Goal: Use online tool/utility: Utilize a website feature to perform a specific function

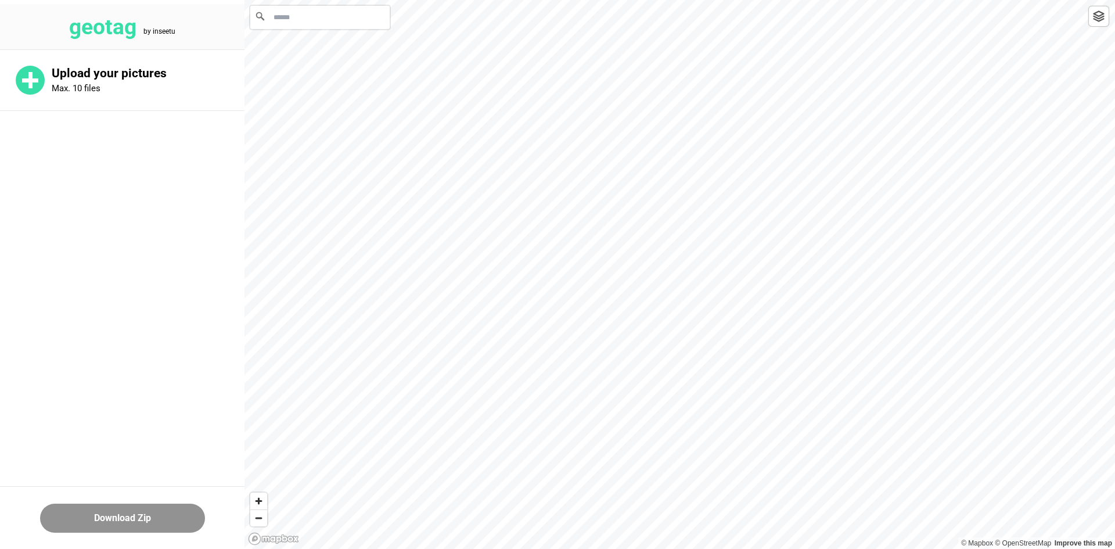
click at [339, 25] on input "Search" at bounding box center [319, 17] width 139 height 23
paste input "**********"
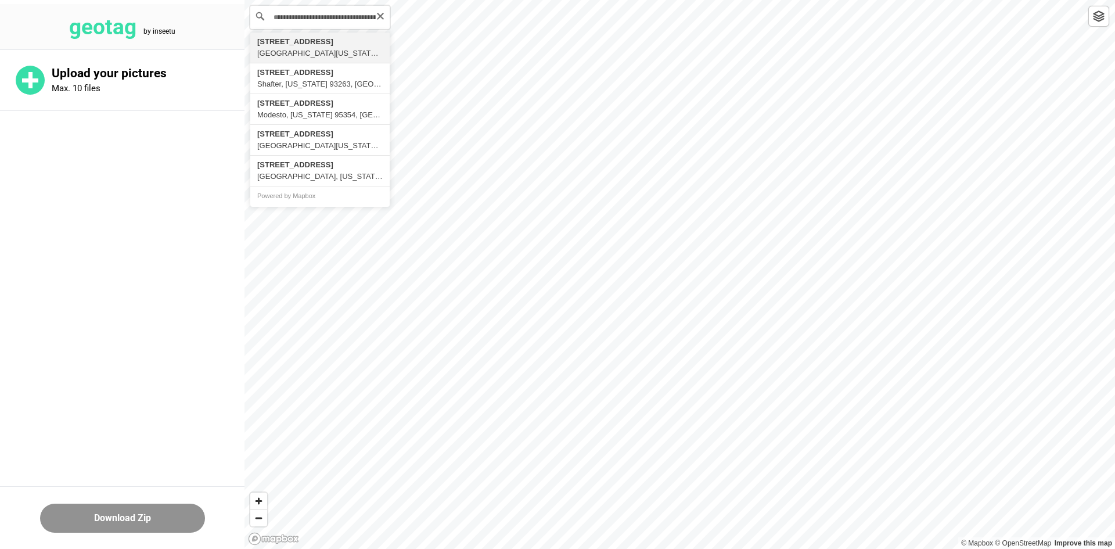
type input "**********"
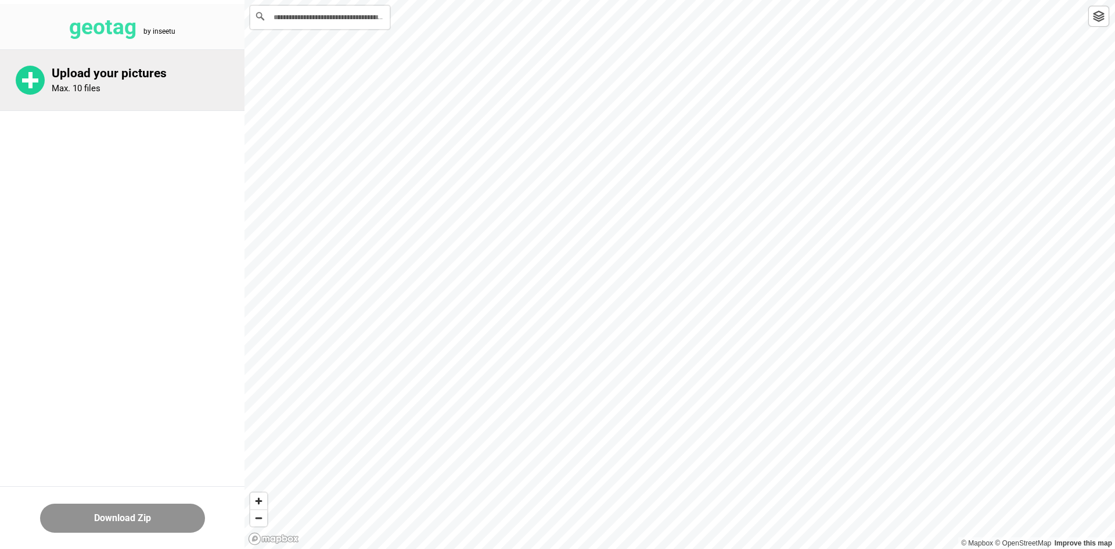
click at [165, 82] on div "Upload your pictures Max. 10 files" at bounding box center [148, 80] width 193 height 28
click at [121, 84] on div "Upload your pictures Max. 10 files" at bounding box center [148, 80] width 193 height 28
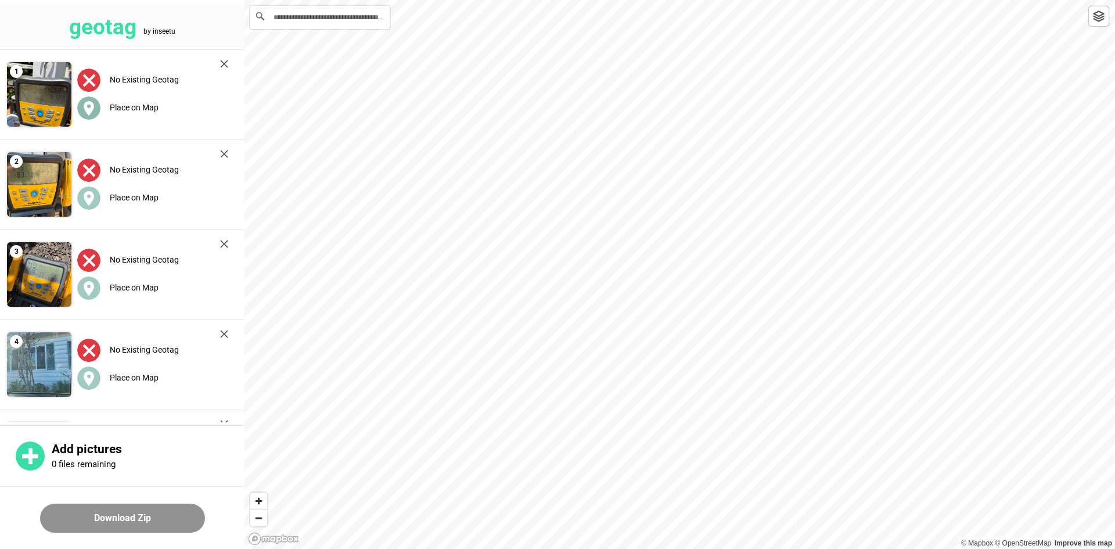
click at [139, 109] on label "Place on Map" at bounding box center [134, 107] width 49 height 9
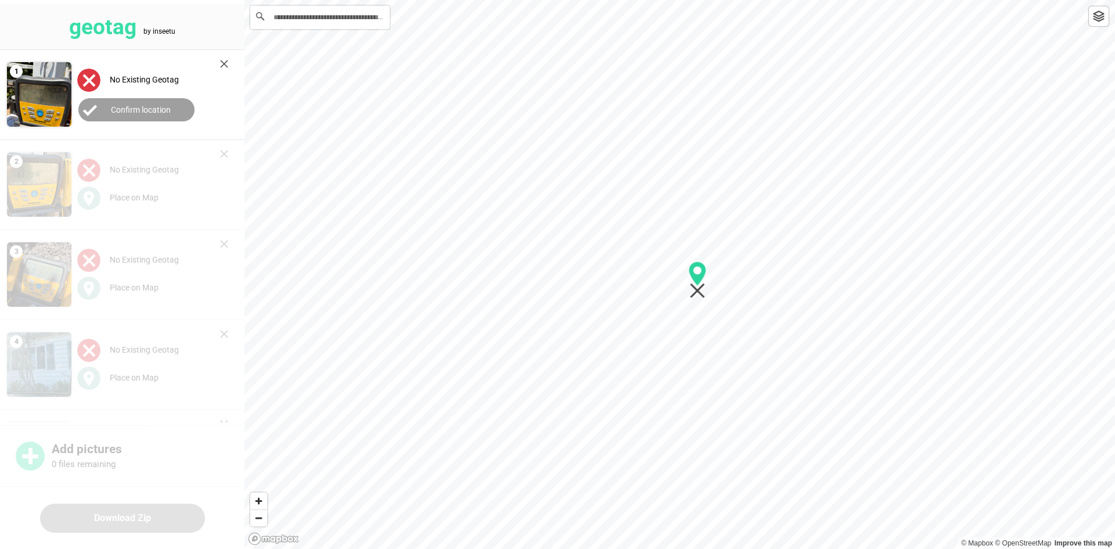
drag, startPoint x: 571, startPoint y: 132, endPoint x: 698, endPoint y: 293, distance: 205.1
click at [699, 293] on icon "Map marker" at bounding box center [697, 290] width 15 height 15
click at [175, 113] on button "Confirm location" at bounding box center [136, 109] width 116 height 23
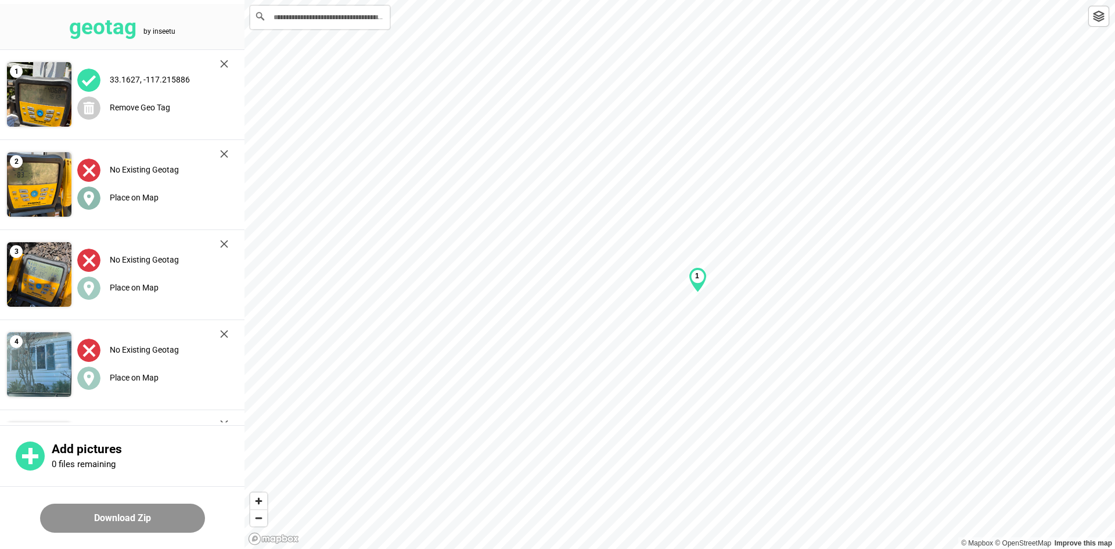
click at [123, 195] on label "Place on Map" at bounding box center [134, 197] width 49 height 9
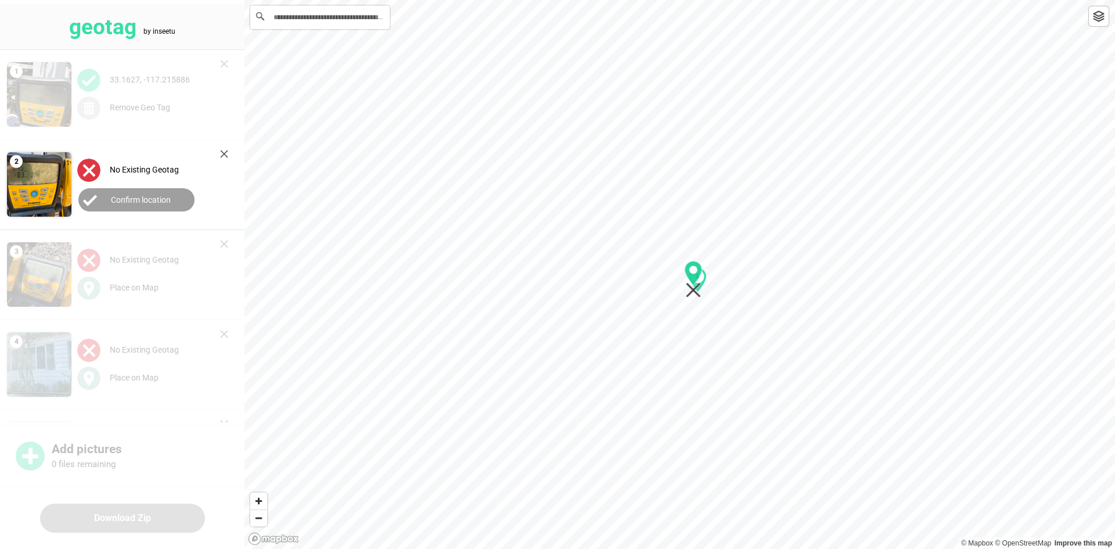
drag, startPoint x: 683, startPoint y: 289, endPoint x: 695, endPoint y: 293, distance: 12.9
click at [697, 294] on icon "Map marker" at bounding box center [693, 290] width 15 height 15
click at [173, 203] on button "Confirm location" at bounding box center [136, 199] width 116 height 23
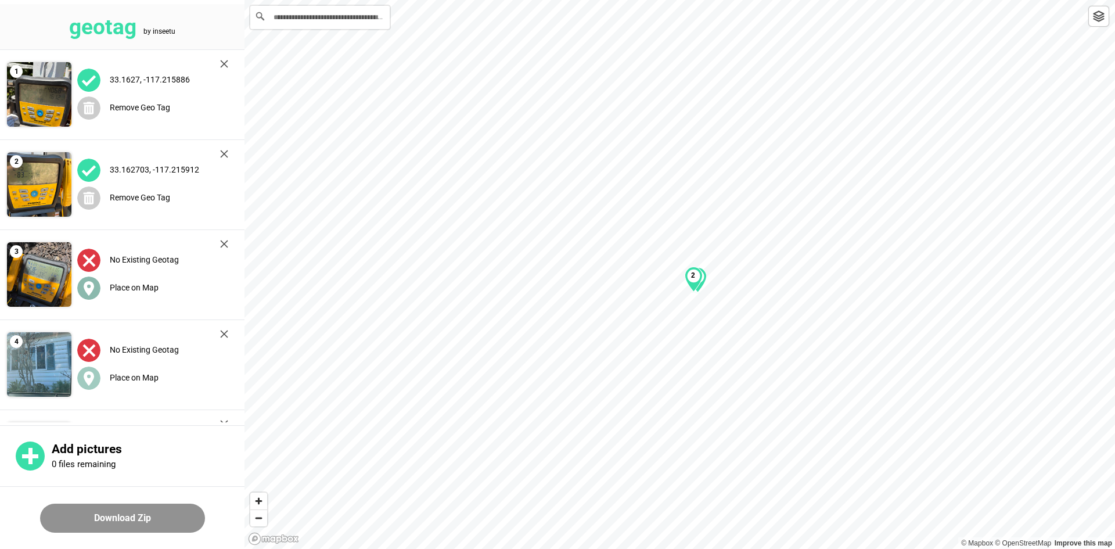
click at [137, 290] on label "Place on Map" at bounding box center [134, 287] width 49 height 9
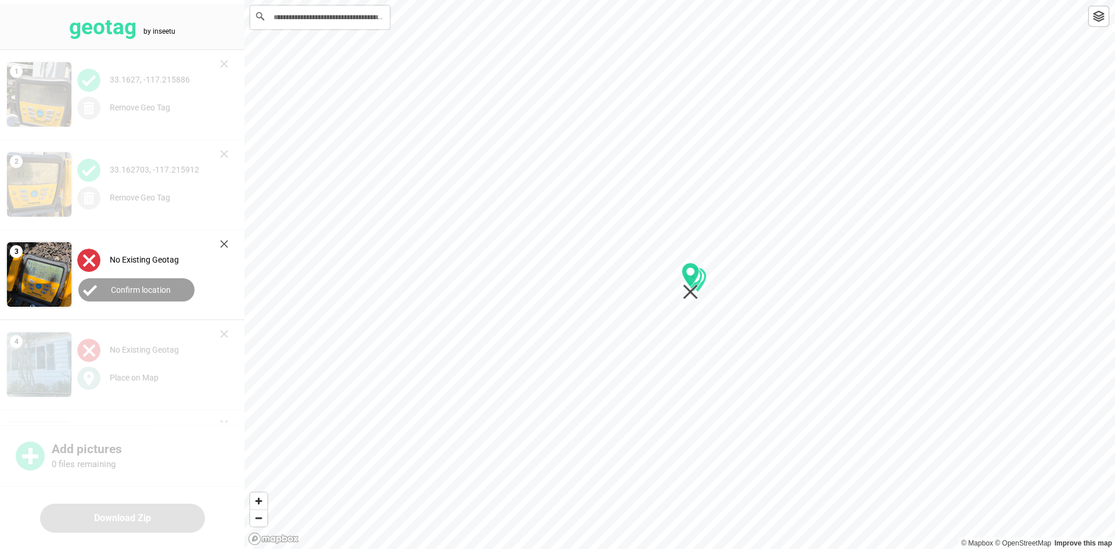
drag, startPoint x: 680, startPoint y: 289, endPoint x: 688, endPoint y: 293, distance: 9.1
click at [691, 296] on icon "Map marker" at bounding box center [691, 281] width 18 height 37
click at [139, 293] on label "Confirm location" at bounding box center [141, 289] width 60 height 9
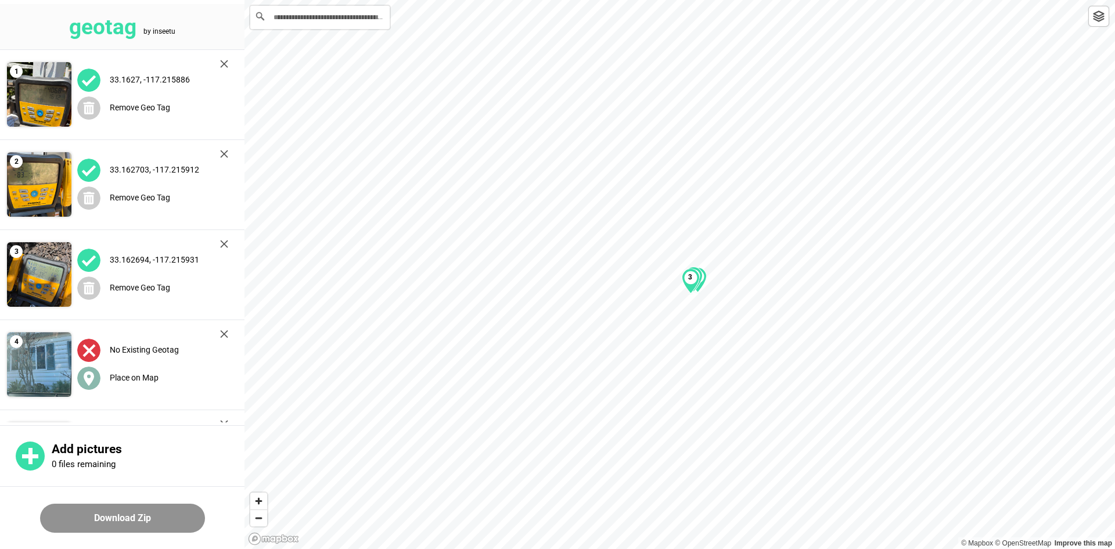
click at [134, 373] on label "Place on Map" at bounding box center [134, 377] width 49 height 9
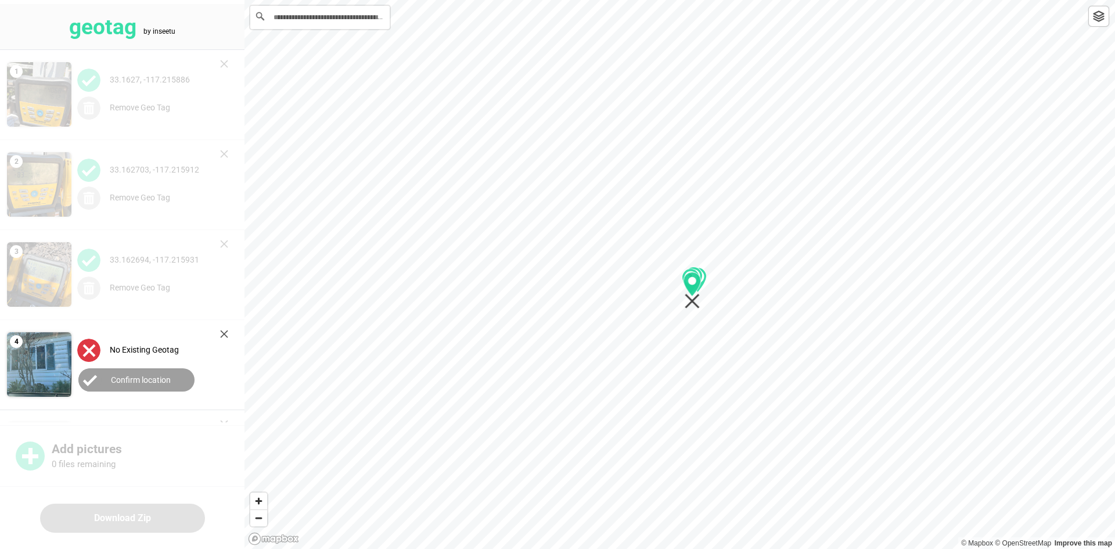
drag, startPoint x: 676, startPoint y: 284, endPoint x: 685, endPoint y: 297, distance: 16.1
click at [688, 299] on icon "Map marker" at bounding box center [693, 290] width 18 height 37
click at [154, 372] on button "Confirm location" at bounding box center [136, 379] width 116 height 23
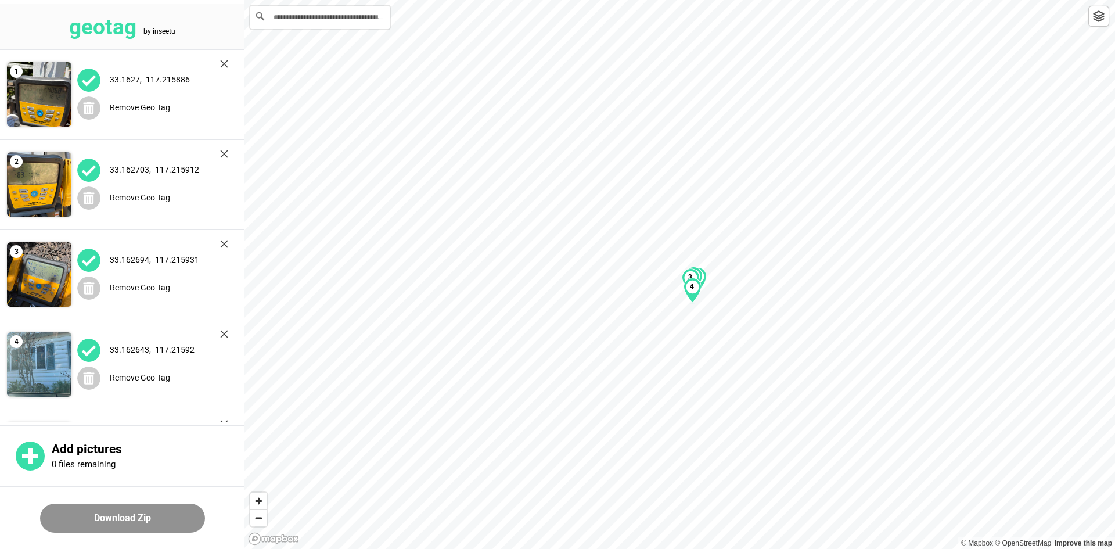
scroll to position [290, 0]
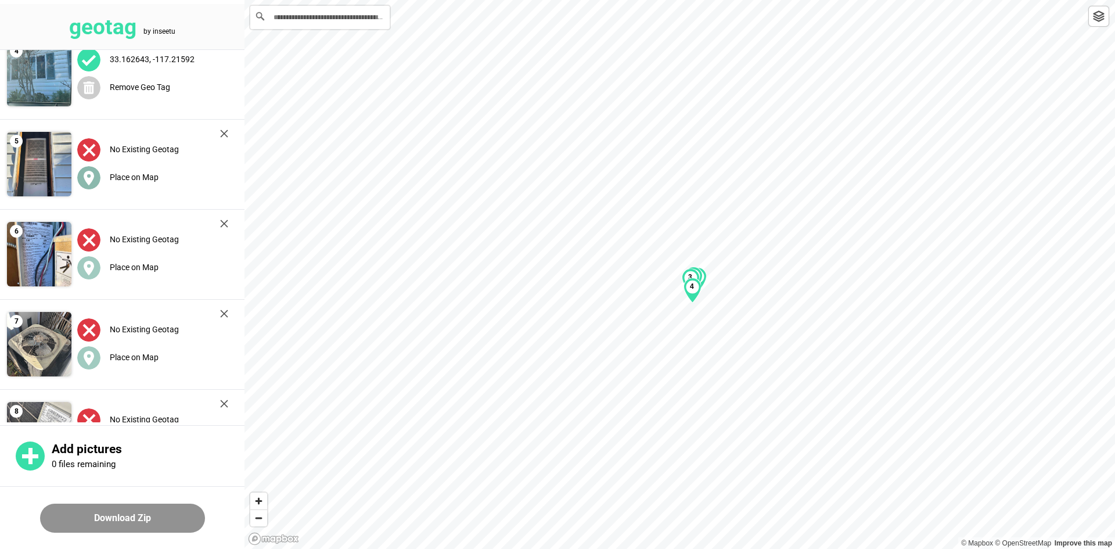
click at [140, 166] on div "Place on Map" at bounding box center [152, 178] width 151 height 24
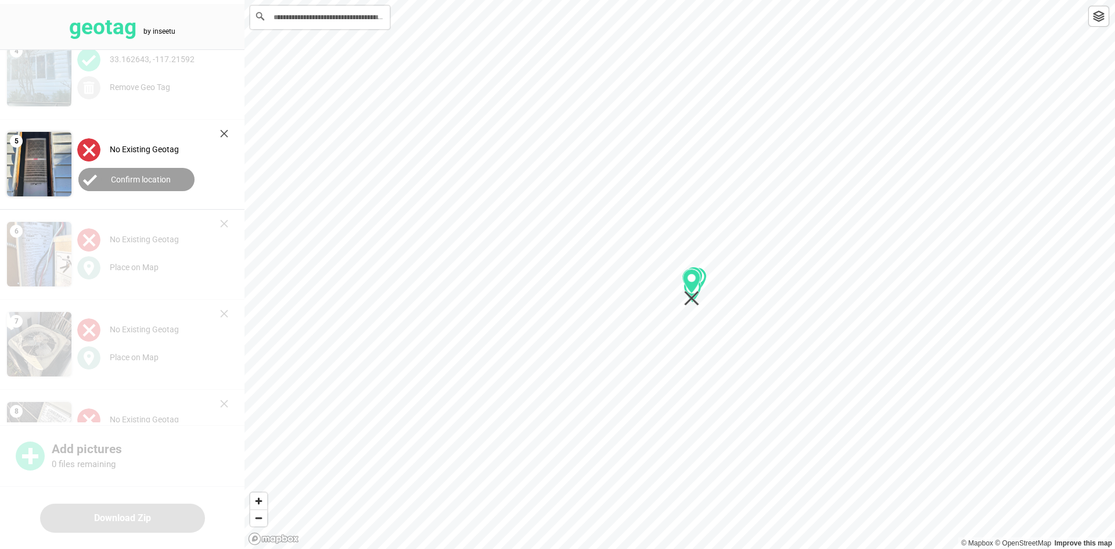
drag, startPoint x: 678, startPoint y: 285, endPoint x: 690, endPoint y: 299, distance: 18.1
click at [690, 299] on icon "Map marker" at bounding box center [691, 298] width 15 height 15
click at [168, 184] on button "Confirm location" at bounding box center [136, 179] width 116 height 23
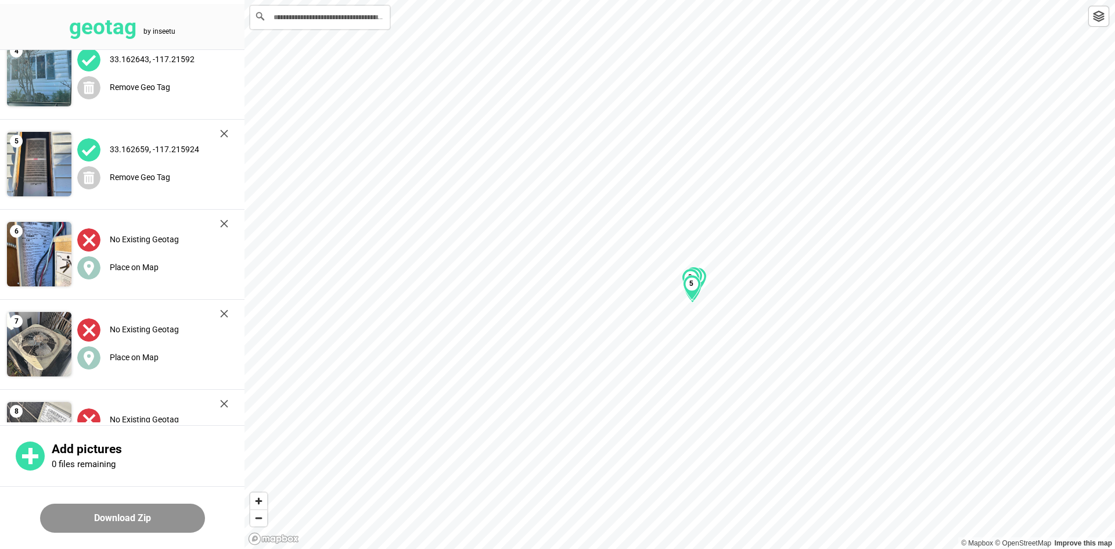
drag, startPoint x: 121, startPoint y: 270, endPoint x: 231, endPoint y: 270, distance: 109.8
click at [122, 270] on label "Place on Map" at bounding box center [134, 267] width 49 height 9
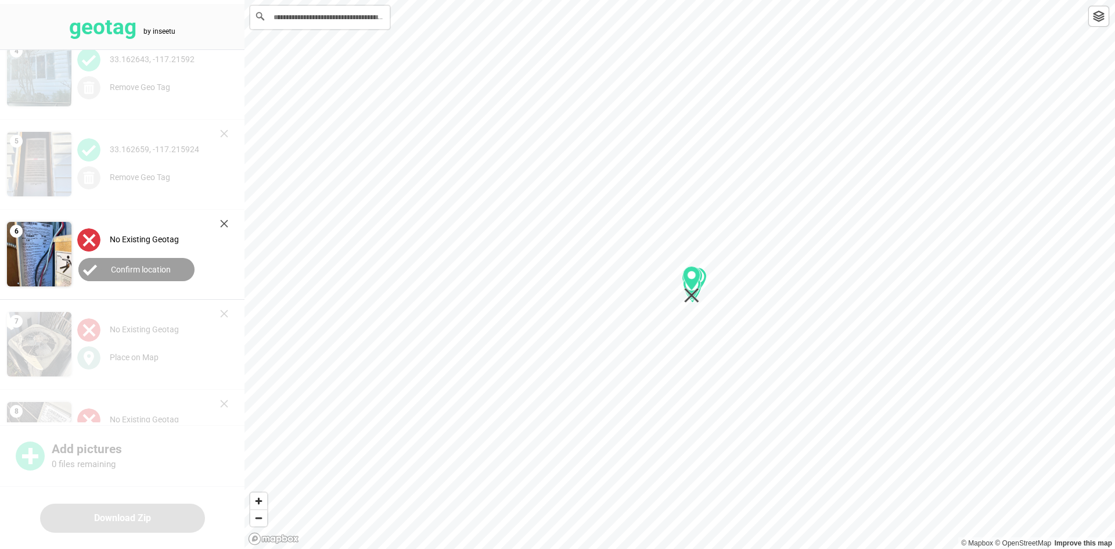
drag, startPoint x: 680, startPoint y: 289, endPoint x: 692, endPoint y: 299, distance: 16.1
click at [692, 299] on icon "Map marker" at bounding box center [692, 284] width 18 height 37
click at [181, 271] on button "Confirm location" at bounding box center [136, 269] width 116 height 23
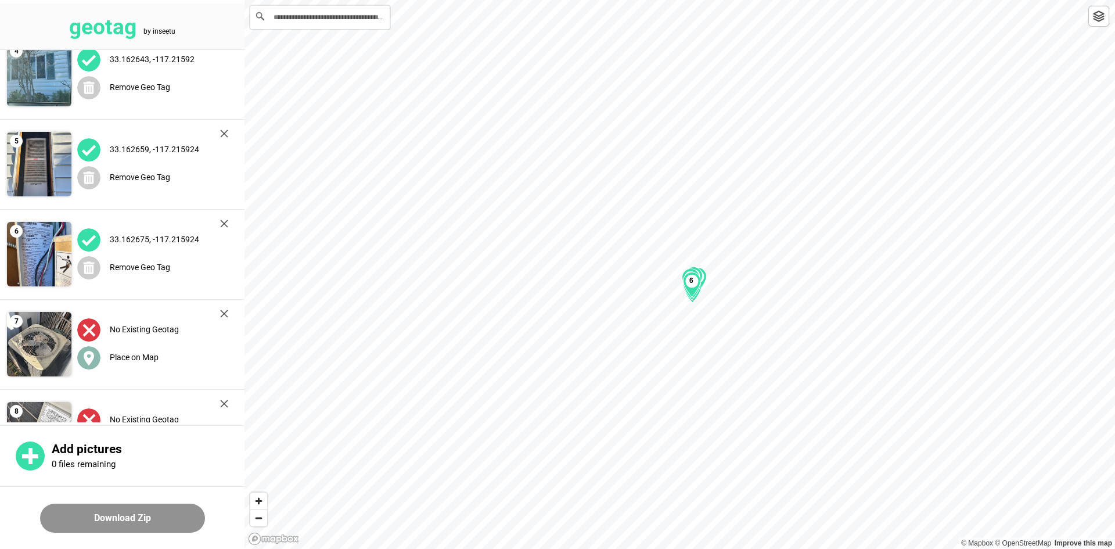
click at [153, 354] on label "Place on Map" at bounding box center [134, 357] width 49 height 9
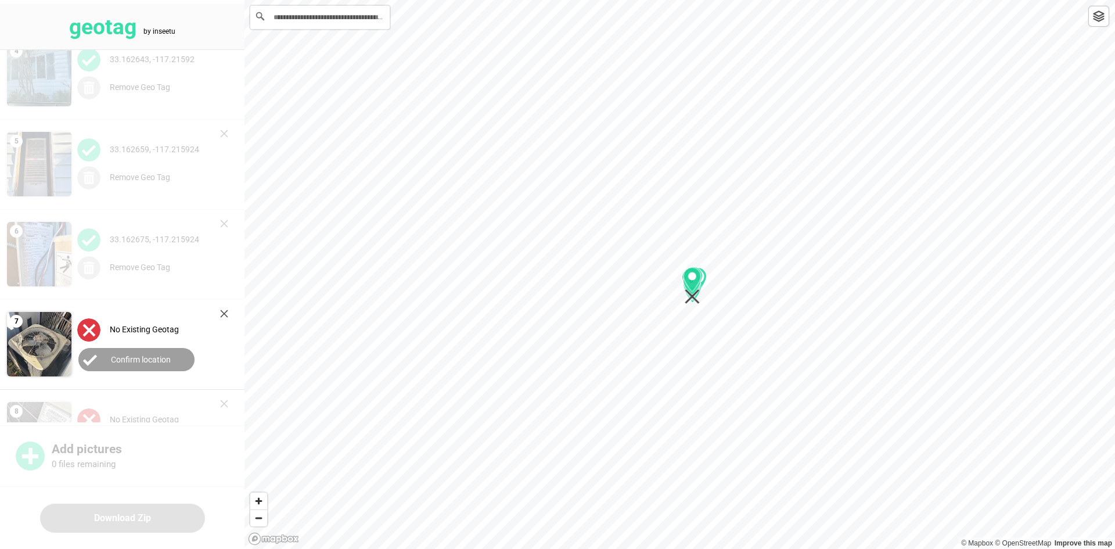
drag, startPoint x: 680, startPoint y: 284, endPoint x: 693, endPoint y: 296, distance: 17.3
click at [693, 296] on icon "Map marker" at bounding box center [692, 296] width 15 height 15
click at [174, 348] on button "Confirm location" at bounding box center [136, 359] width 116 height 23
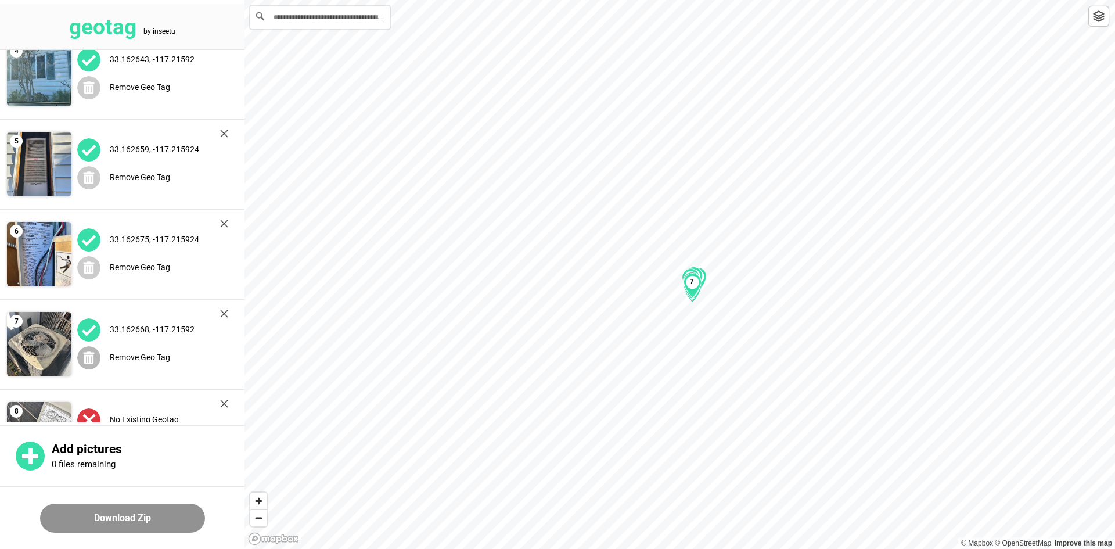
scroll to position [528, 0]
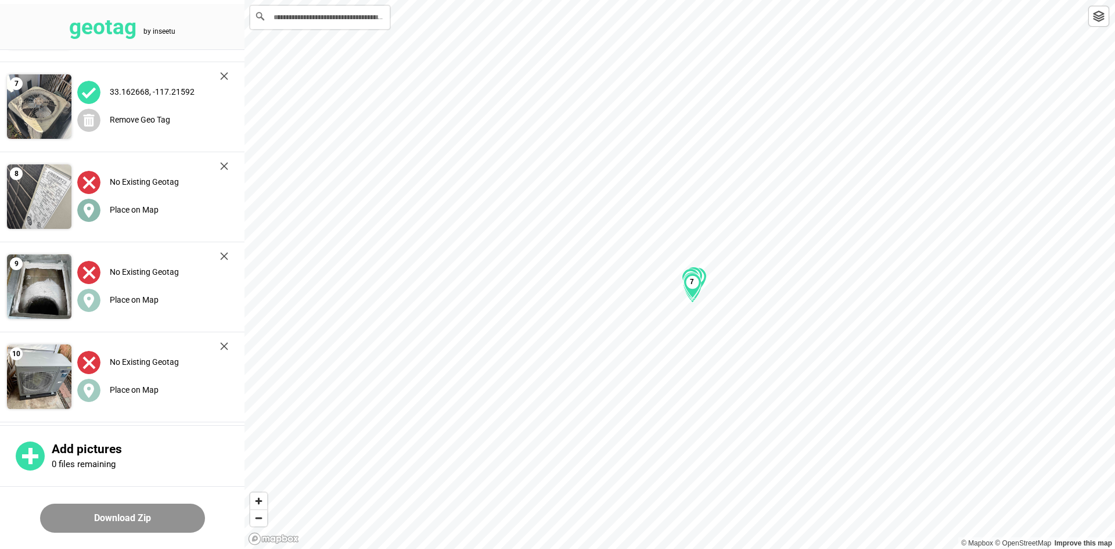
click at [132, 211] on label "Place on Map" at bounding box center [134, 209] width 49 height 9
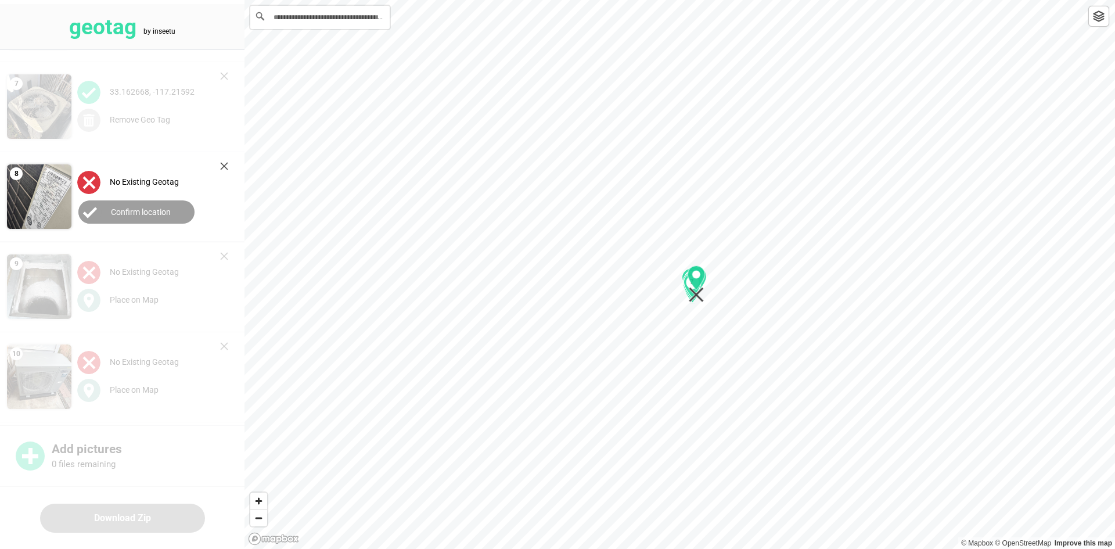
drag, startPoint x: 679, startPoint y: 286, endPoint x: 691, endPoint y: 297, distance: 16.4
click at [696, 0] on div "1 2 3 4 5 6 7" at bounding box center [680, 0] width 871 height 0
click at [177, 220] on button "Confirm location" at bounding box center [136, 211] width 116 height 23
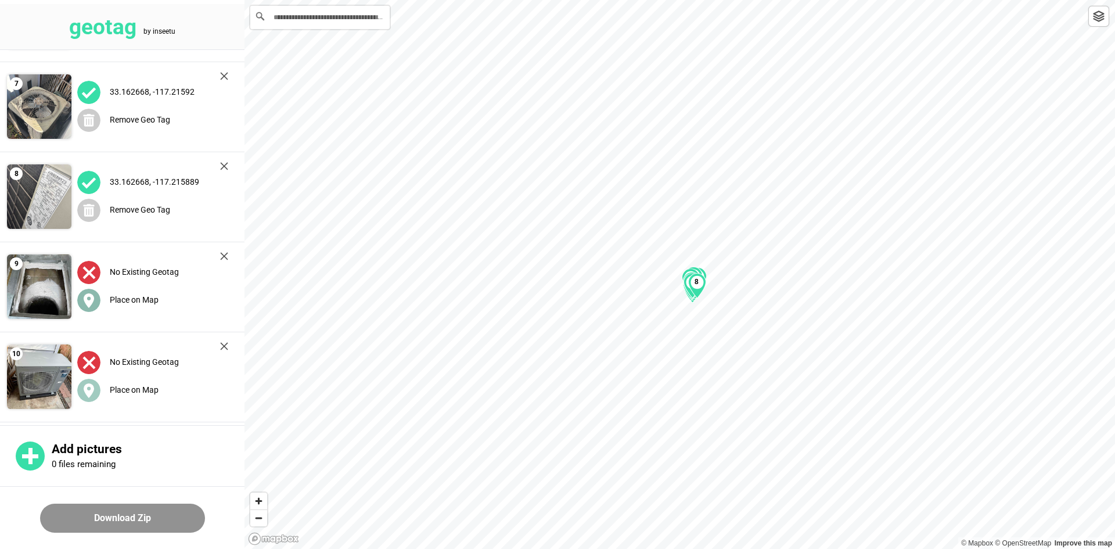
click at [131, 300] on label "Place on Map" at bounding box center [134, 299] width 49 height 9
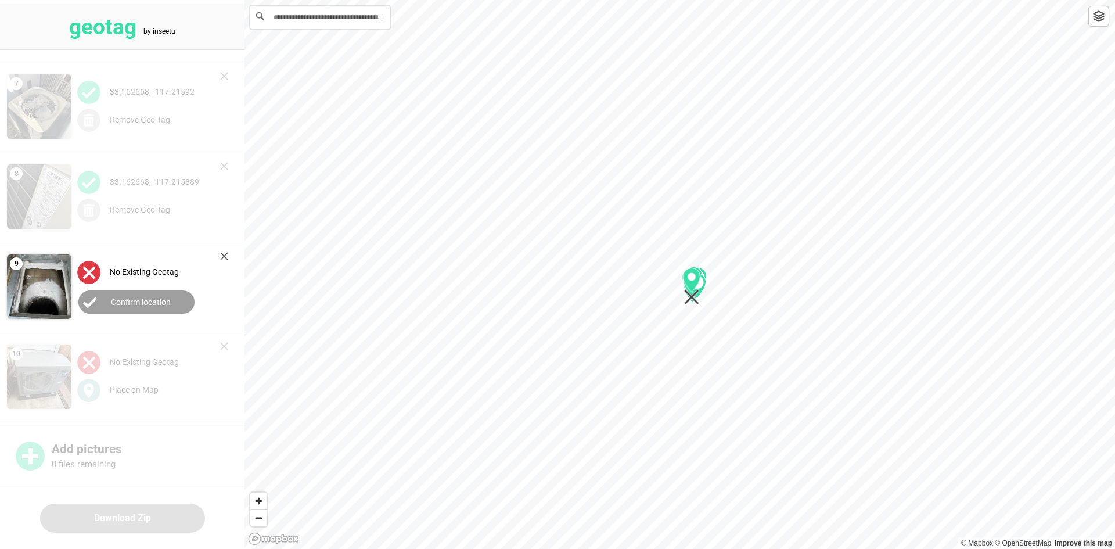
drag, startPoint x: 685, startPoint y: 297, endPoint x: 692, endPoint y: 300, distance: 8.1
click at [692, 300] on icon "Map marker" at bounding box center [692, 286] width 18 height 37
drag, startPoint x: 129, startPoint y: 297, endPoint x: 142, endPoint y: 368, distance: 72.0
click at [129, 299] on label "Confirm location" at bounding box center [141, 301] width 60 height 9
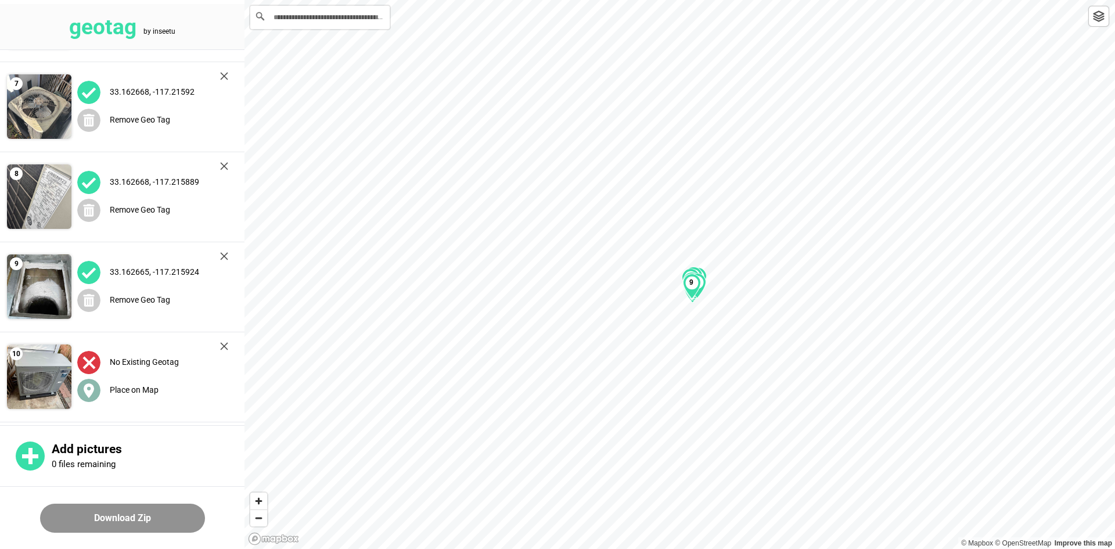
click at [142, 386] on label "Place on Map" at bounding box center [134, 389] width 49 height 9
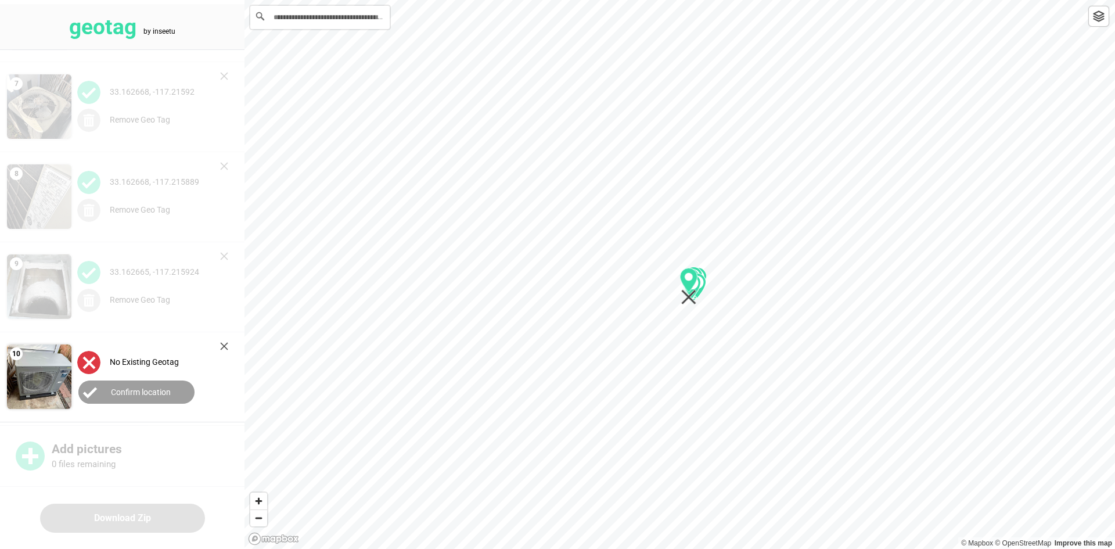
drag, startPoint x: 679, startPoint y: 283, endPoint x: 688, endPoint y: 296, distance: 15.3
click at [688, 296] on icon "Map marker" at bounding box center [688, 297] width 15 height 15
click at [139, 389] on label "Confirm location" at bounding box center [141, 391] width 60 height 9
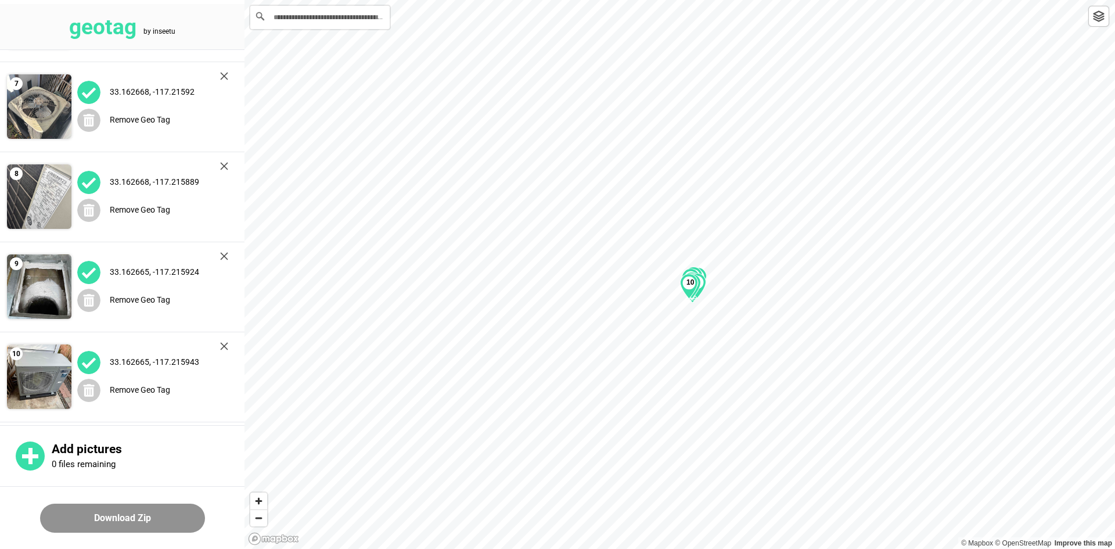
click at [149, 509] on button "Download Zip" at bounding box center [122, 518] width 165 height 29
click at [223, 71] on div "33.162668, -117.21592 Remove Geo Tag" at bounding box center [152, 106] width 163 height 81
click at [225, 71] on div "33.162668, -117.21592 Remove Geo Tag" at bounding box center [152, 106] width 163 height 81
click at [225, 75] on img at bounding box center [224, 76] width 8 height 8
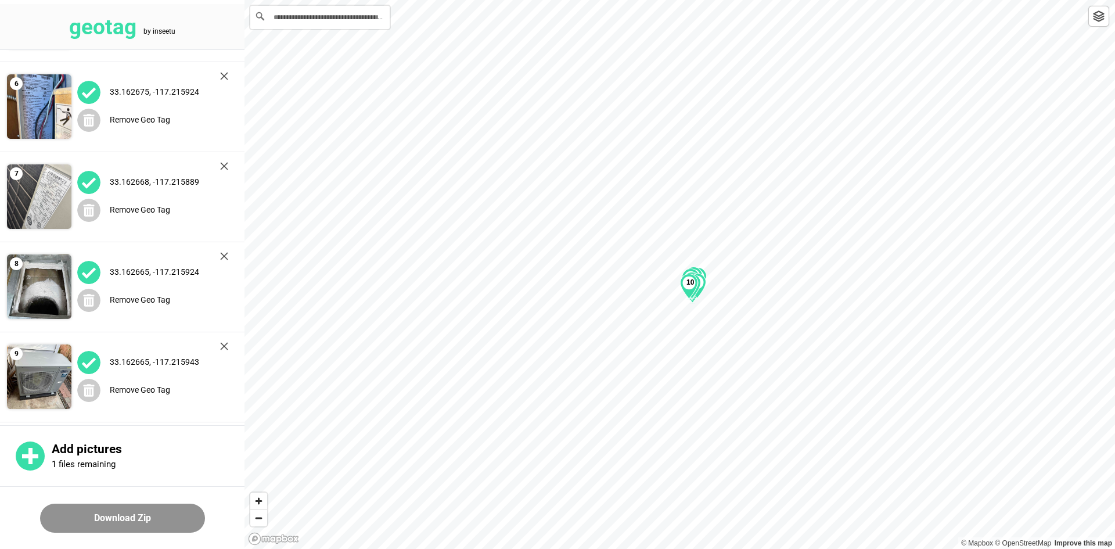
click at [225, 75] on img at bounding box center [224, 76] width 8 height 8
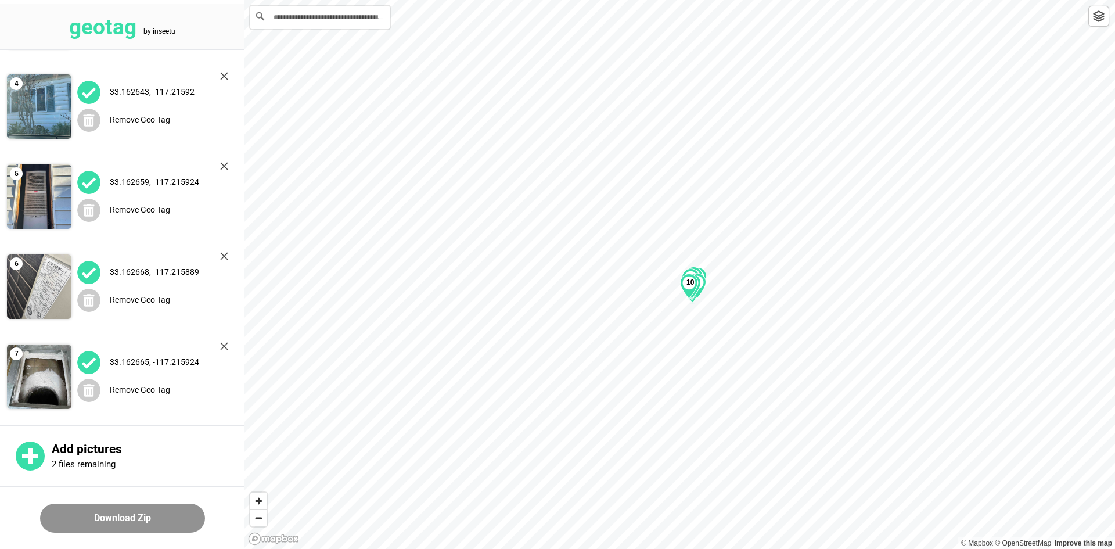
click at [225, 75] on img at bounding box center [224, 76] width 8 height 8
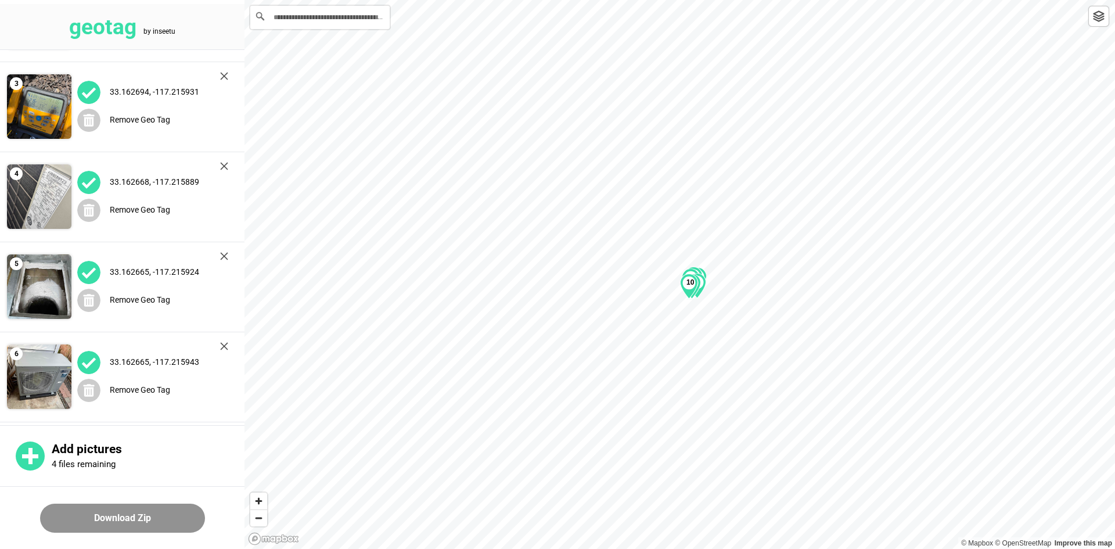
click at [225, 75] on img at bounding box center [224, 76] width 8 height 8
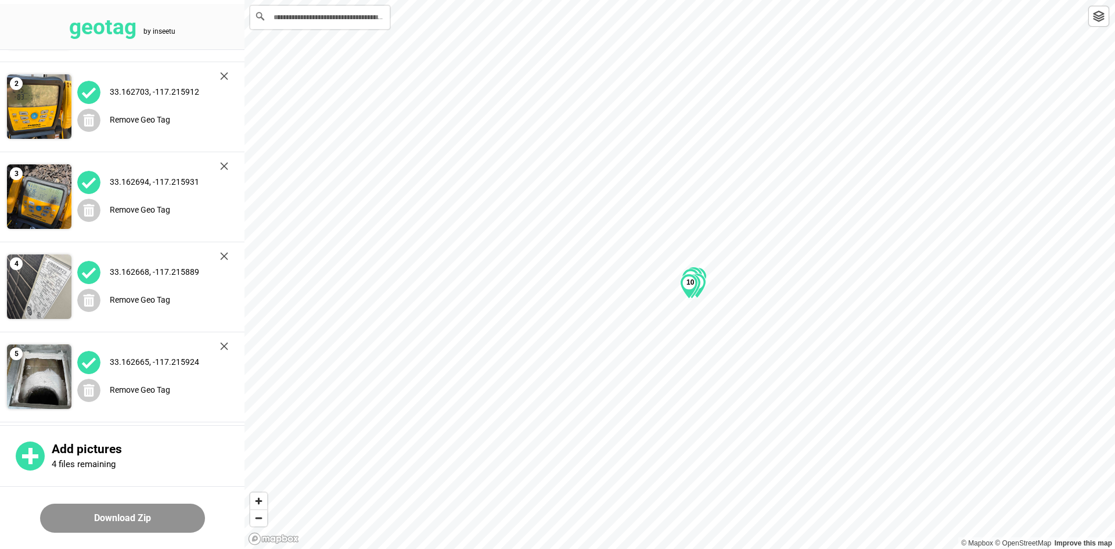
click at [225, 75] on img at bounding box center [224, 76] width 8 height 8
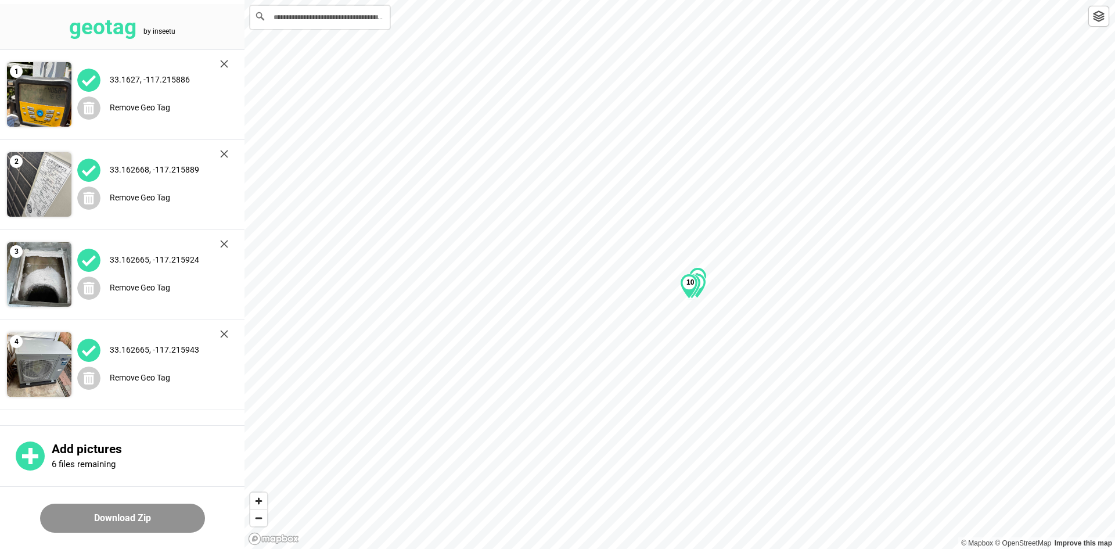
scroll to position [0, 0]
click at [225, 75] on div "33.1627, -117.215886" at bounding box center [152, 80] width 151 height 24
click at [227, 67] on img at bounding box center [224, 64] width 8 height 8
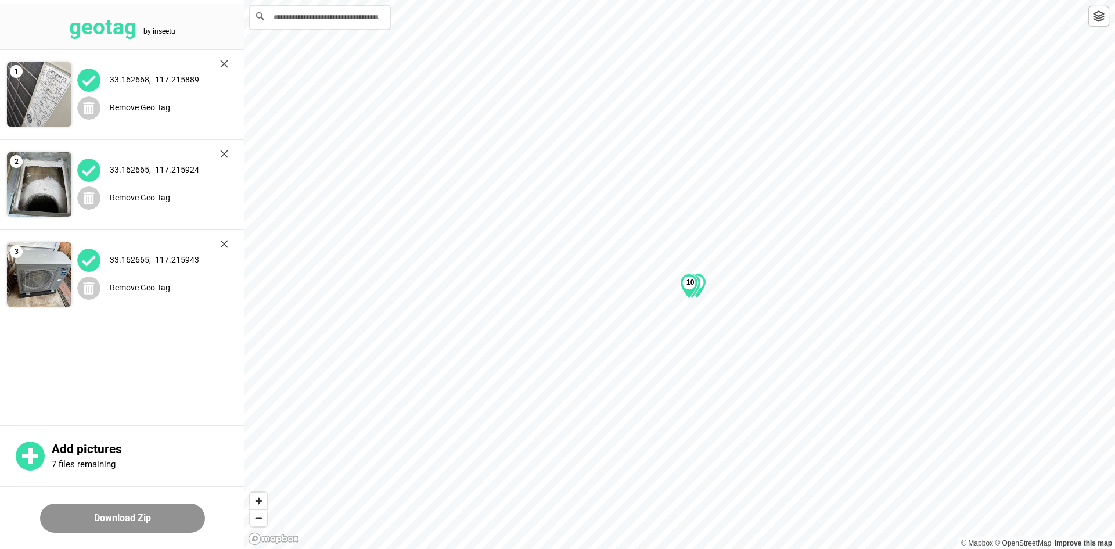
click at [227, 67] on img at bounding box center [224, 64] width 8 height 8
click at [227, 150] on img at bounding box center [224, 154] width 8 height 8
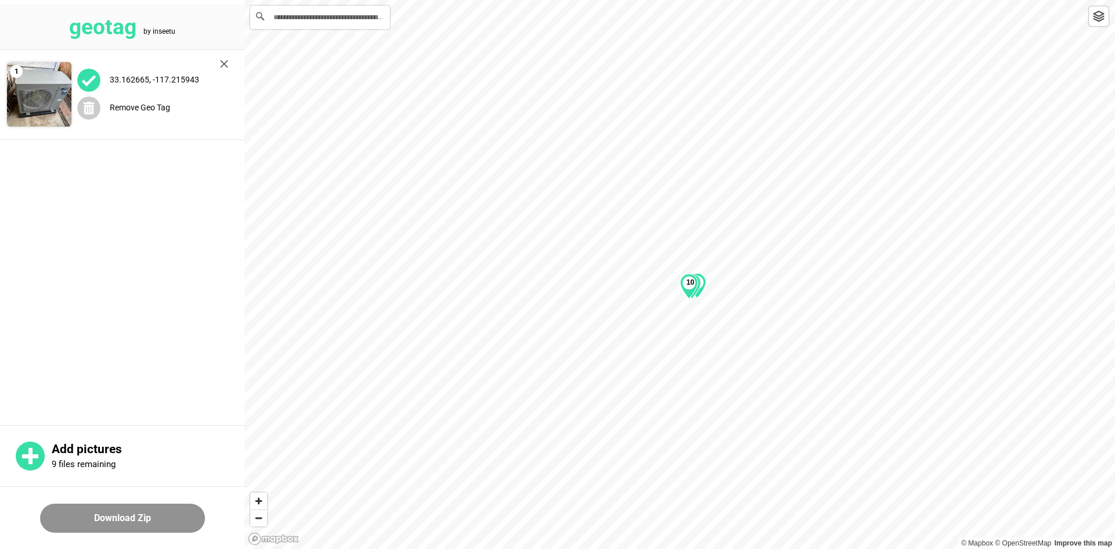
click at [227, 66] on img at bounding box center [224, 64] width 8 height 8
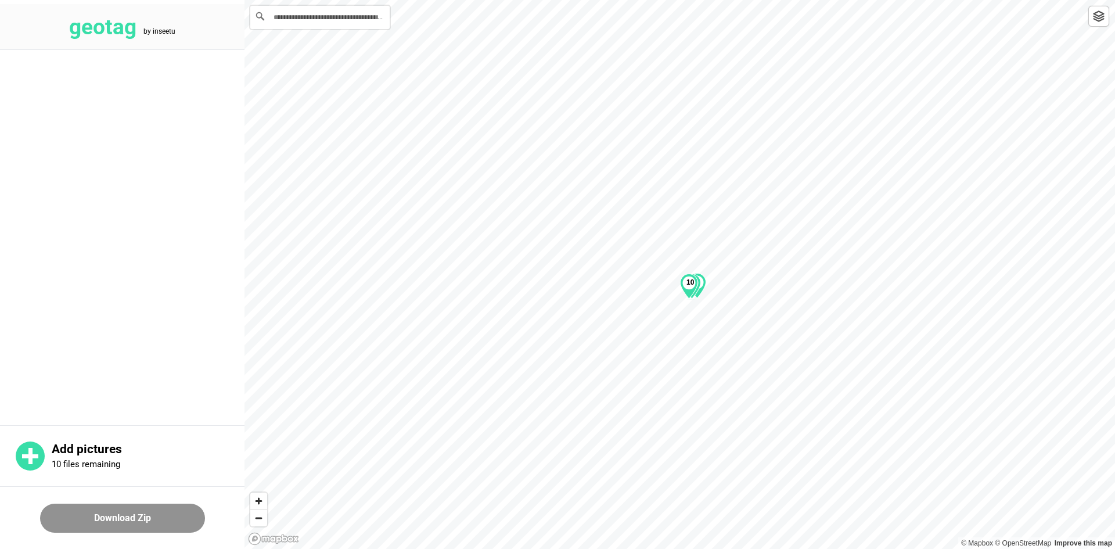
click at [227, 66] on main at bounding box center [122, 236] width 245 height 372
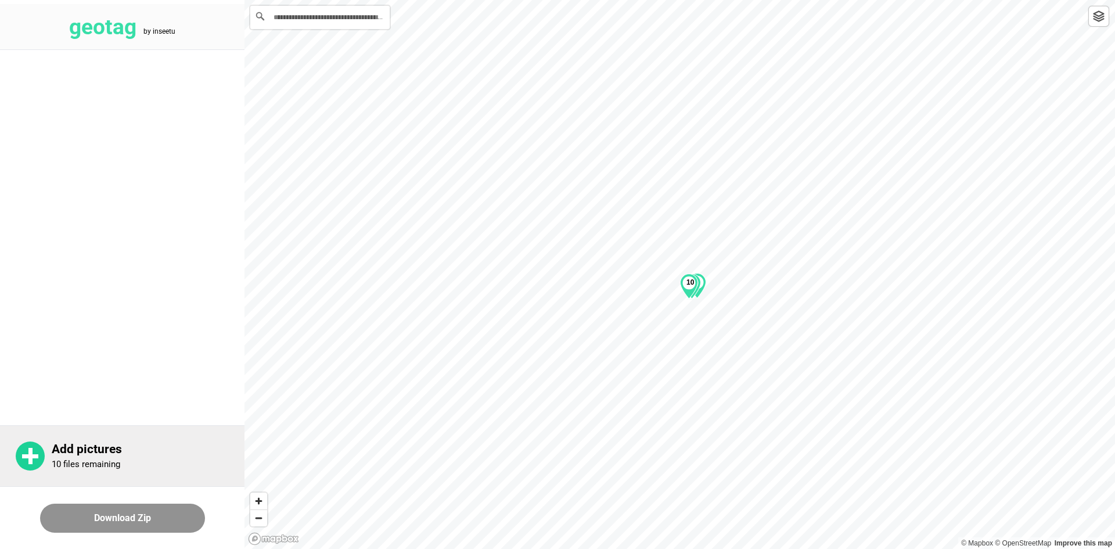
click at [102, 456] on p "Add pictures" at bounding box center [148, 449] width 193 height 15
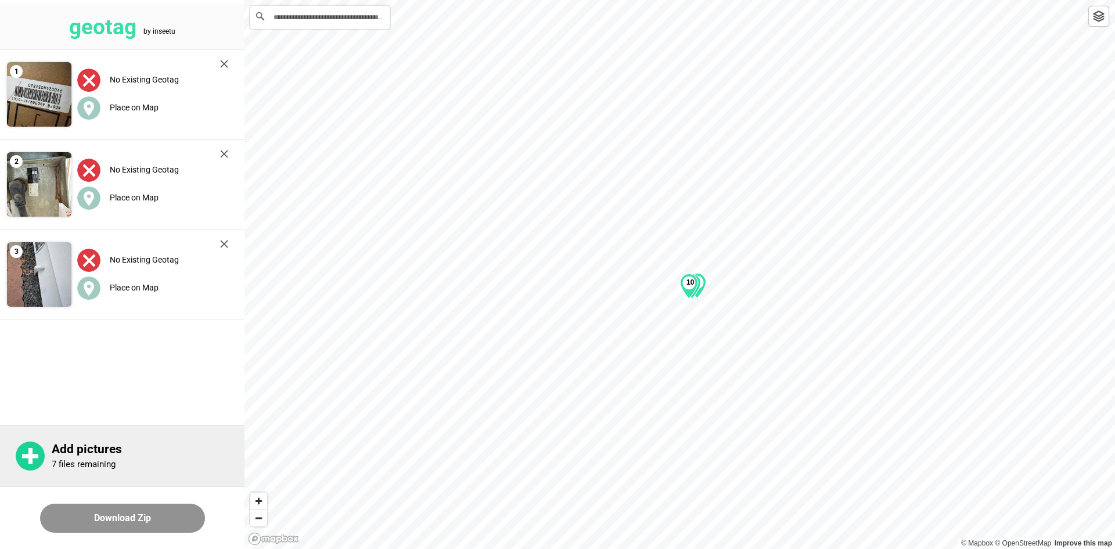
click at [208, 449] on p "Add pictures" at bounding box center [148, 449] width 193 height 15
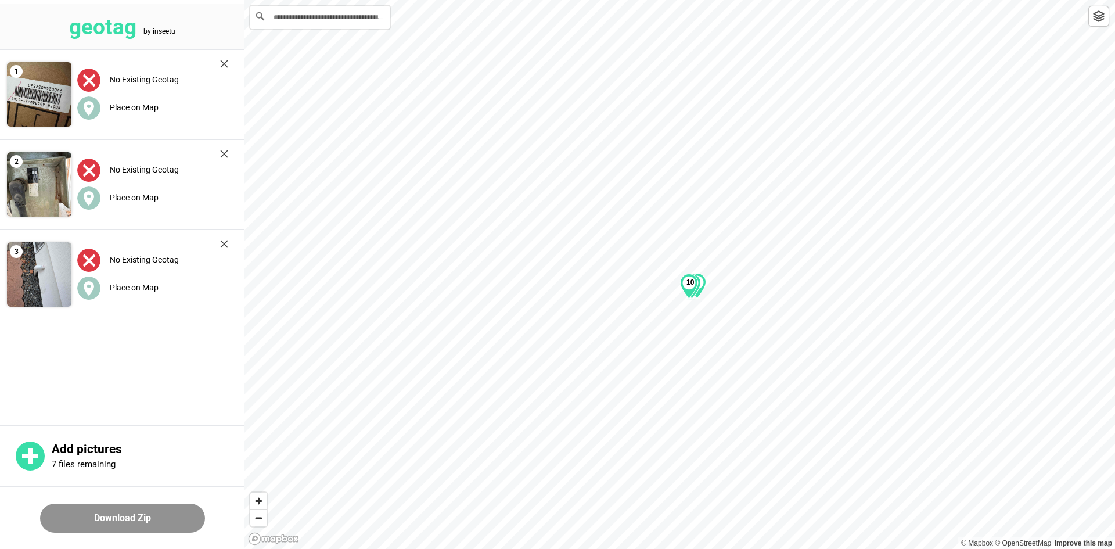
drag, startPoint x: 98, startPoint y: 109, endPoint x: 238, endPoint y: 152, distance: 146.4
click at [100, 109] on span "Place on Map" at bounding box center [117, 107] width 81 height 9
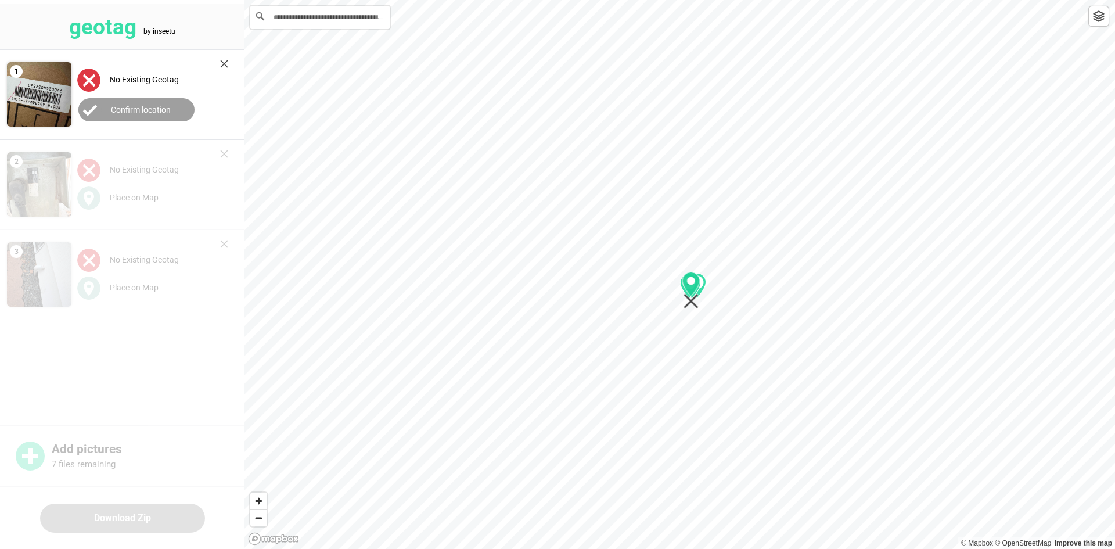
drag, startPoint x: 680, startPoint y: 288, endPoint x: 691, endPoint y: 304, distance: 19.2
click at [691, 304] on icon "Map marker" at bounding box center [692, 290] width 18 height 37
click at [129, 121] on div "Confirm location" at bounding box center [152, 110] width 151 height 28
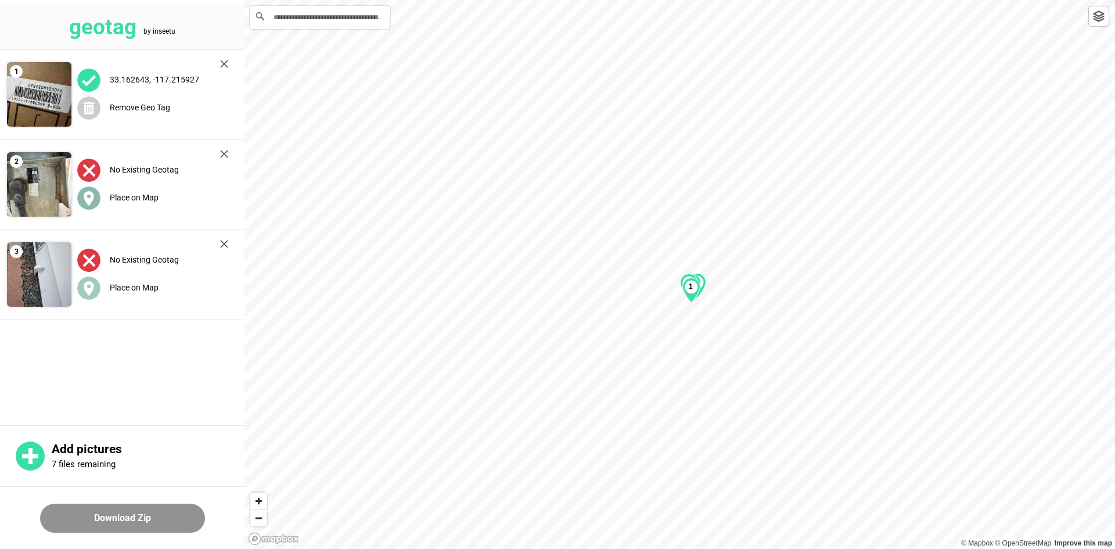
click at [125, 196] on label "Place on Map" at bounding box center [134, 197] width 49 height 9
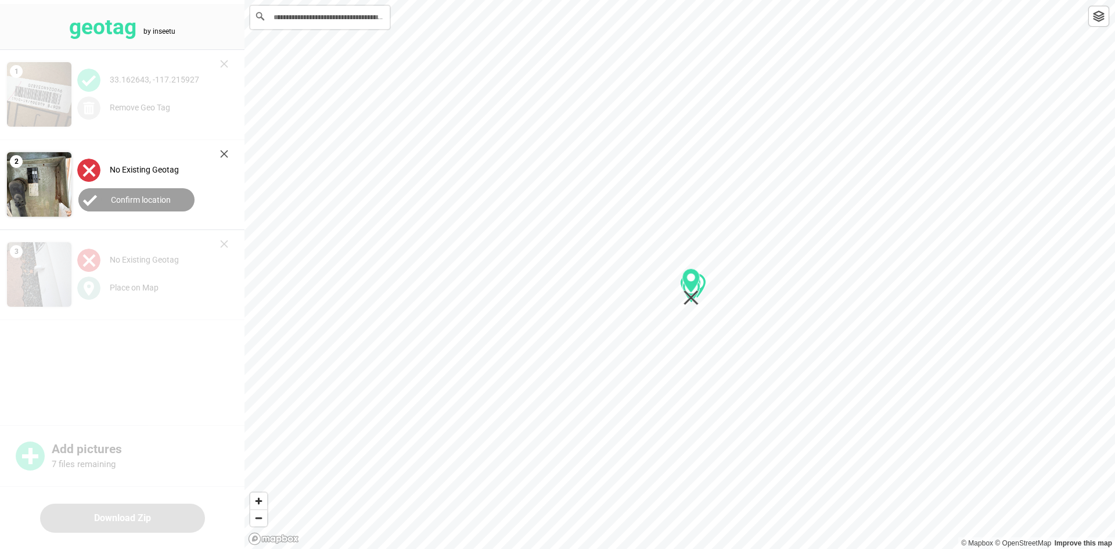
drag, startPoint x: 683, startPoint y: 286, endPoint x: 695, endPoint y: 299, distance: 17.3
click at [695, 299] on icon "Map marker" at bounding box center [692, 286] width 18 height 37
click at [167, 206] on button "Confirm location" at bounding box center [136, 199] width 116 height 23
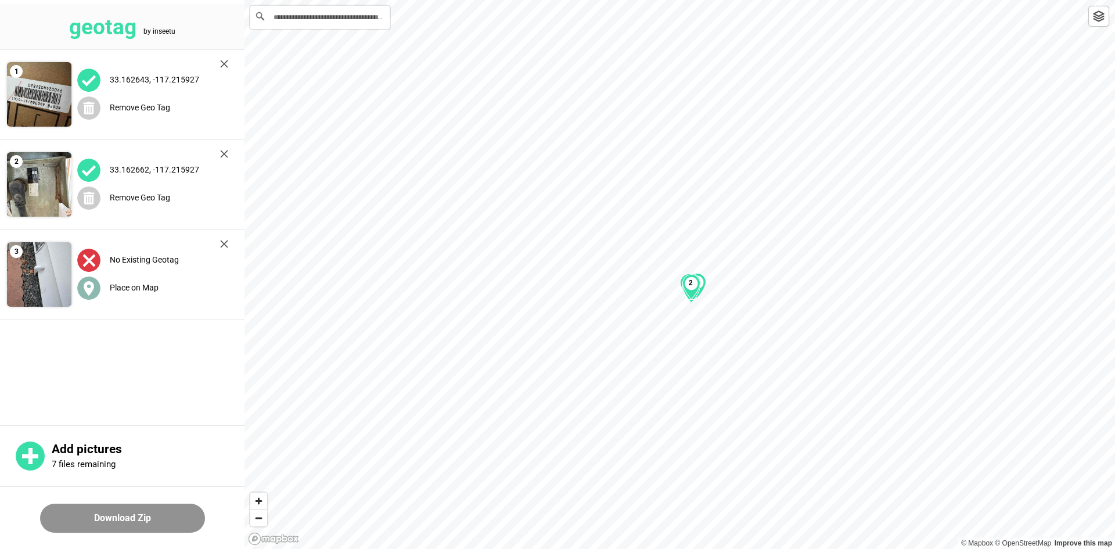
click at [139, 279] on div "Place on Map" at bounding box center [152, 288] width 151 height 24
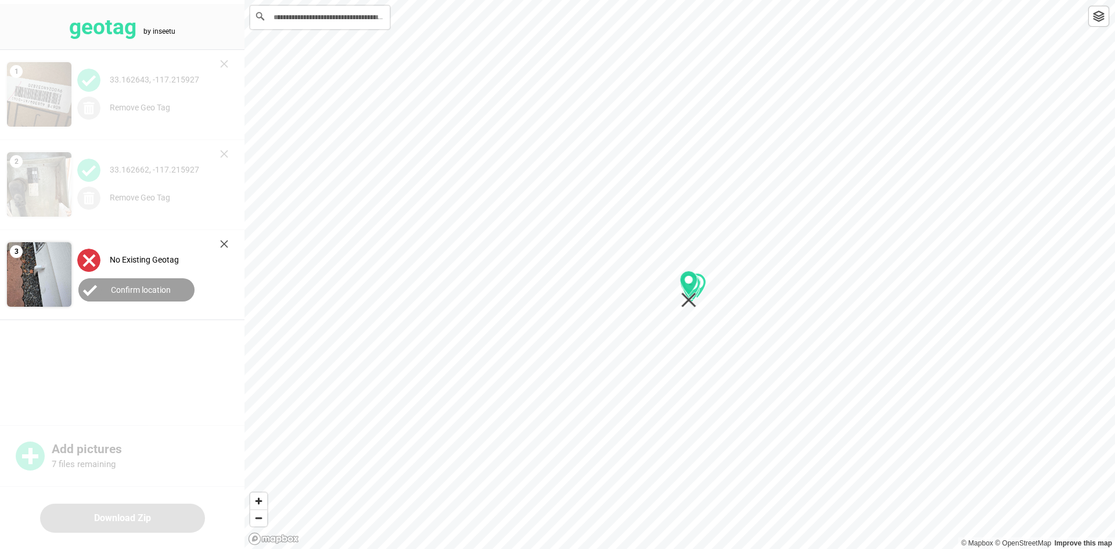
drag, startPoint x: 684, startPoint y: 285, endPoint x: 694, endPoint y: 300, distance: 17.7
click at [694, 300] on icon "Map marker" at bounding box center [689, 289] width 18 height 37
click at [138, 297] on button "Confirm location" at bounding box center [136, 289] width 116 height 23
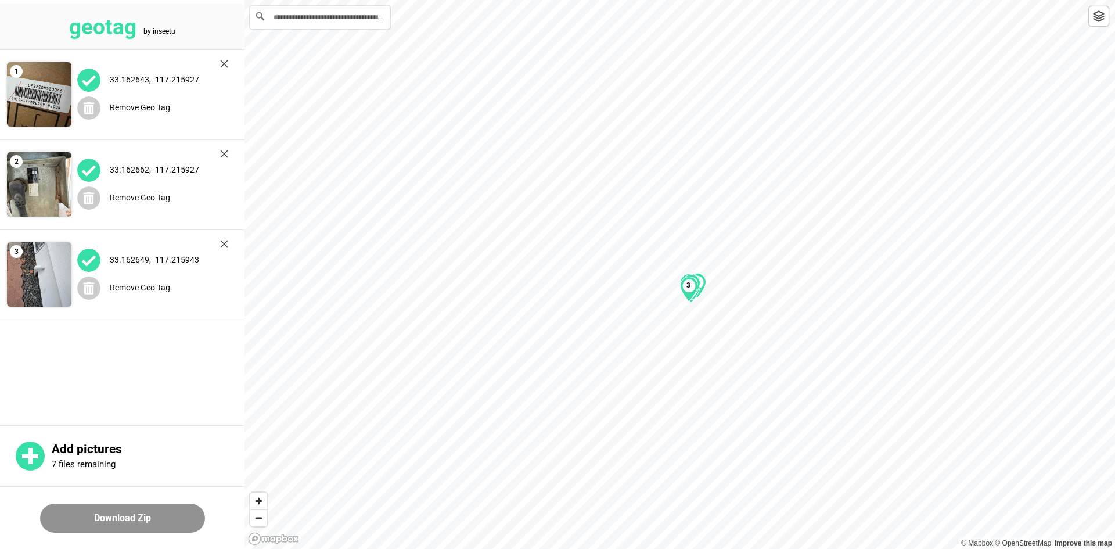
click at [135, 526] on button "Download Zip" at bounding box center [122, 518] width 165 height 29
